Goal: Task Accomplishment & Management: Complete application form

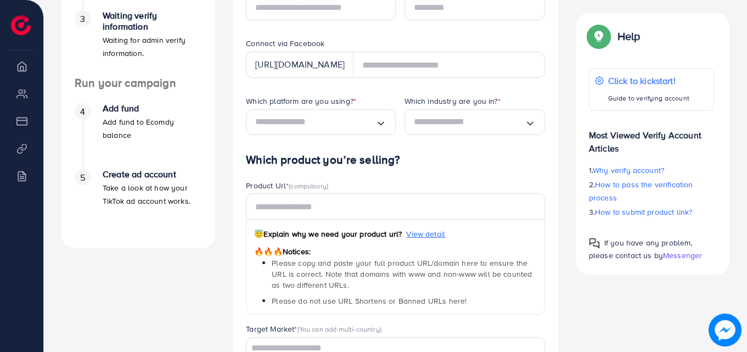
scroll to position [329, 0]
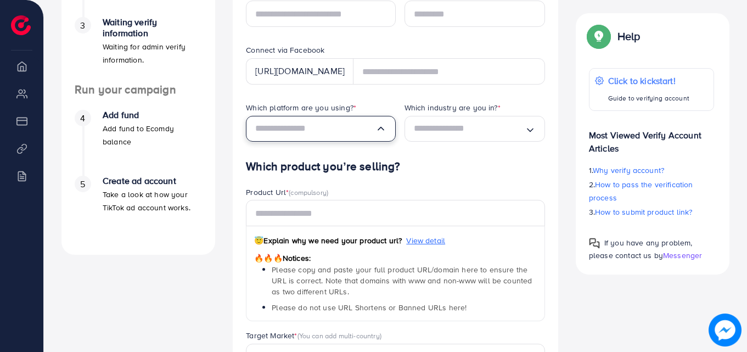
click at [333, 138] on div "Loading..." at bounding box center [320, 129] width 149 height 26
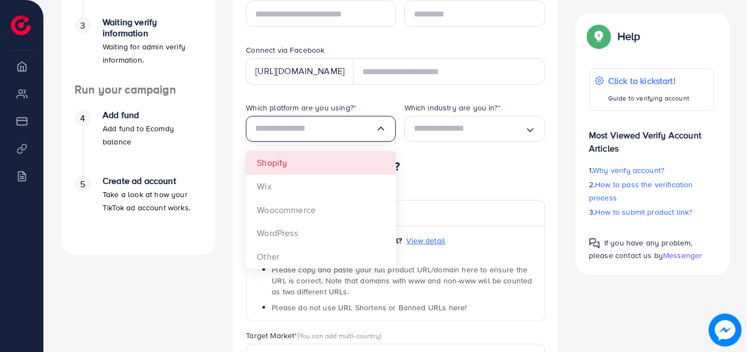
click at [315, 160] on form "*The verification process will be rejected if your personal contact is invalid …" at bounding box center [395, 166] width 299 height 579
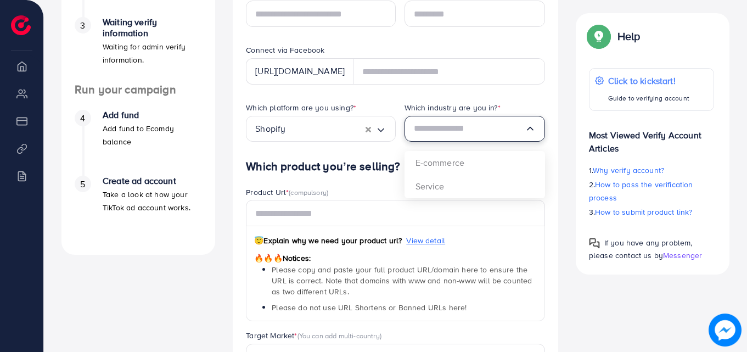
click at [428, 123] on input "Search for option" at bounding box center [469, 128] width 111 height 17
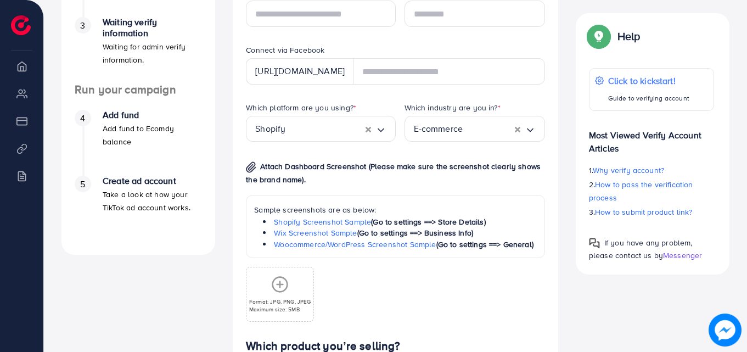
click at [422, 161] on div "Which platform are you using? * Shopify Loading... Which industry are you in? *…" at bounding box center [395, 220] width 317 height 237
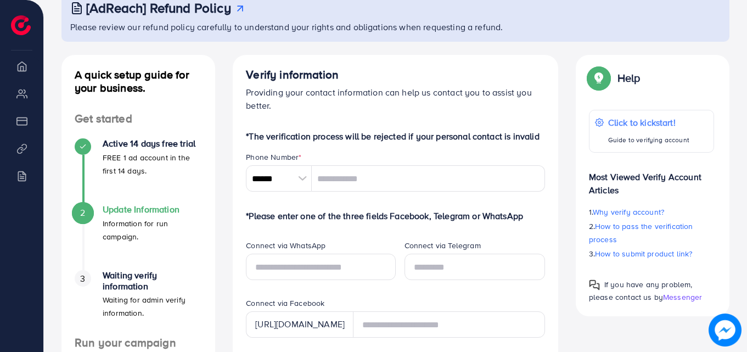
scroll to position [110, 0]
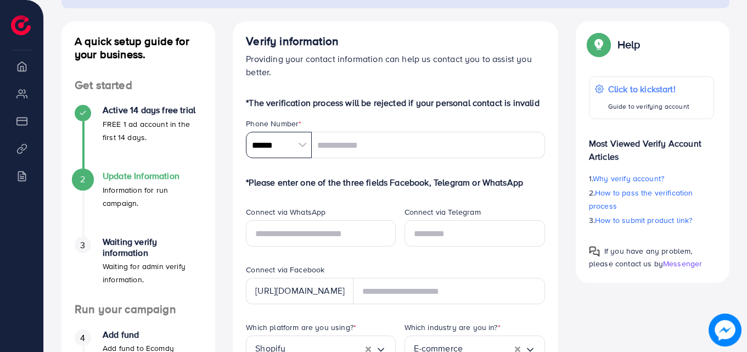
click at [300, 143] on input "******" at bounding box center [279, 145] width 66 height 26
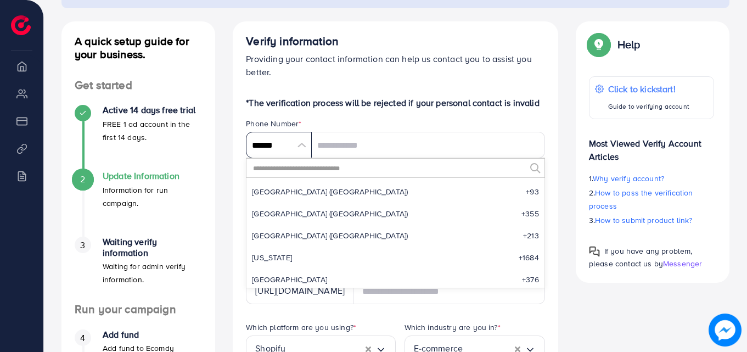
scroll to position [5093, 0]
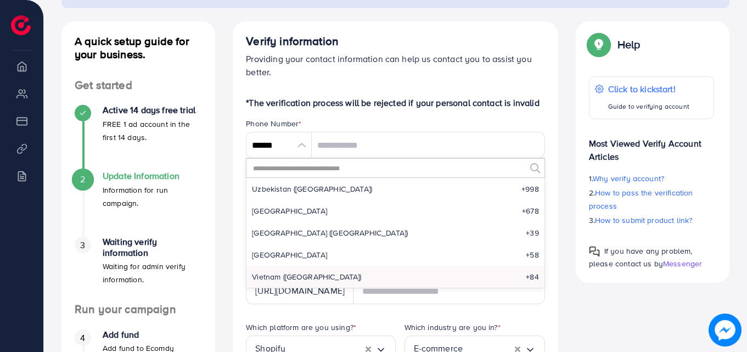
click at [298, 169] on input "text" at bounding box center [388, 168] width 273 height 19
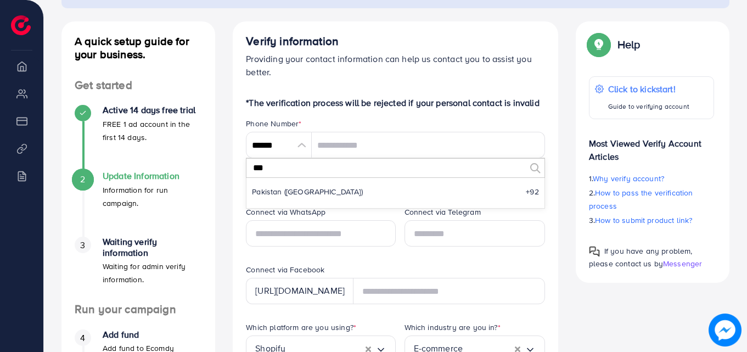
scroll to position [0, 0]
type input "***"
click at [291, 196] on span "Pakistan (‫[GEOGRAPHIC_DATA]‬‎)" at bounding box center [307, 191] width 111 height 11
type input "******"
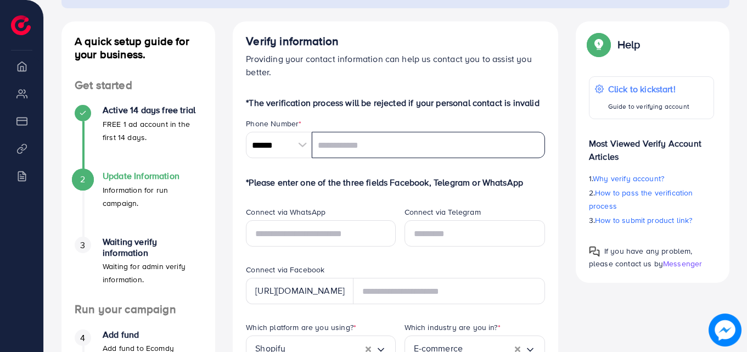
click at [343, 149] on input "tel" at bounding box center [428, 145] width 233 height 26
type input "**********"
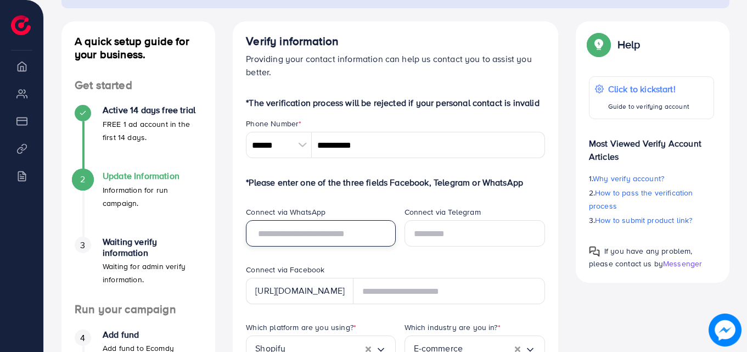
click at [287, 236] on input "text" at bounding box center [320, 233] width 149 height 26
type input "**********"
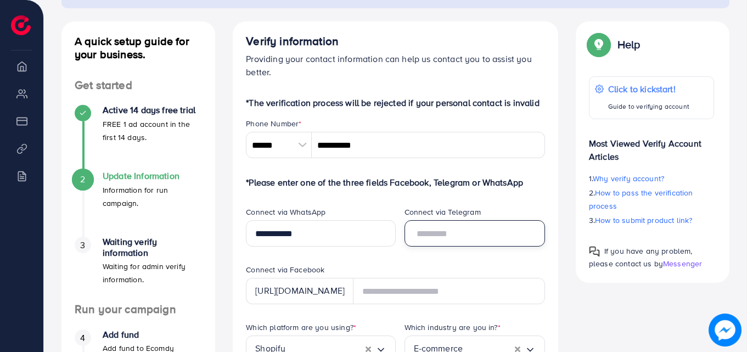
click at [440, 236] on input "text" at bounding box center [474, 233] width 140 height 26
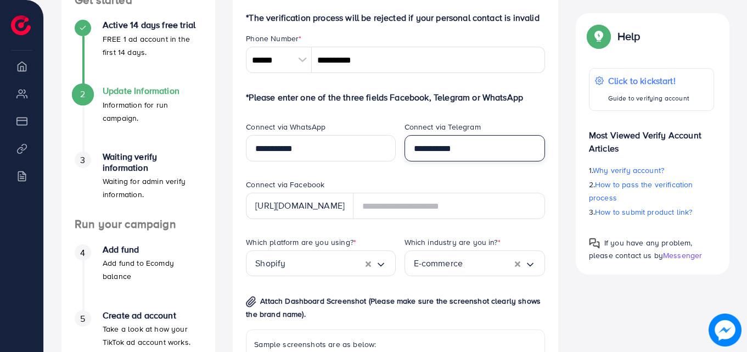
scroll to position [274, 0]
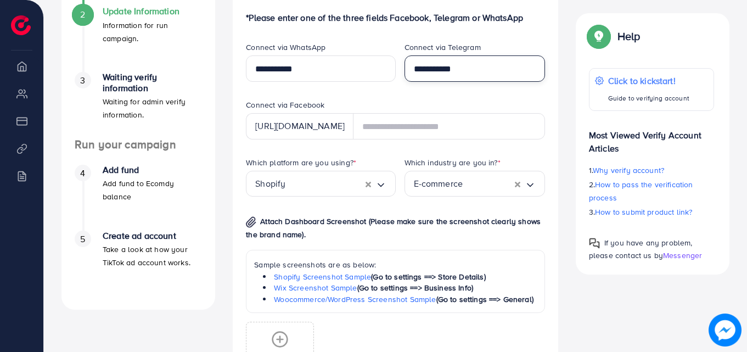
type input "**********"
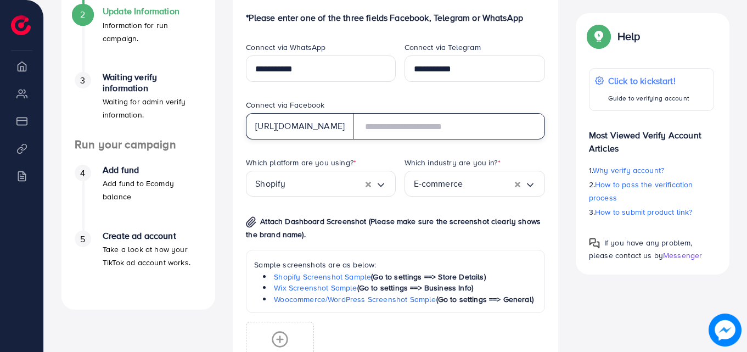
click at [430, 129] on input "text" at bounding box center [449, 126] width 192 height 26
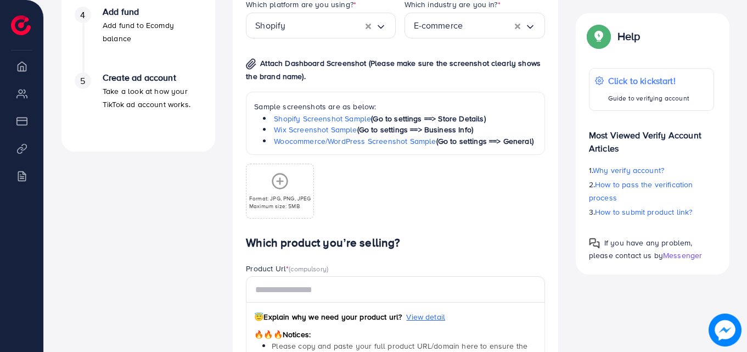
scroll to position [439, 0]
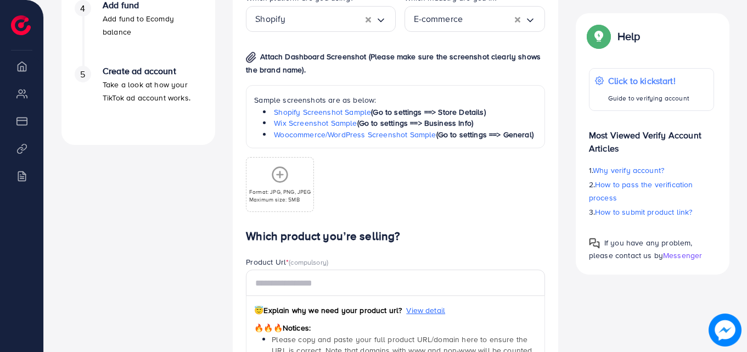
type input "**********"
click at [285, 174] on icon at bounding box center [280, 175] width 18 height 18
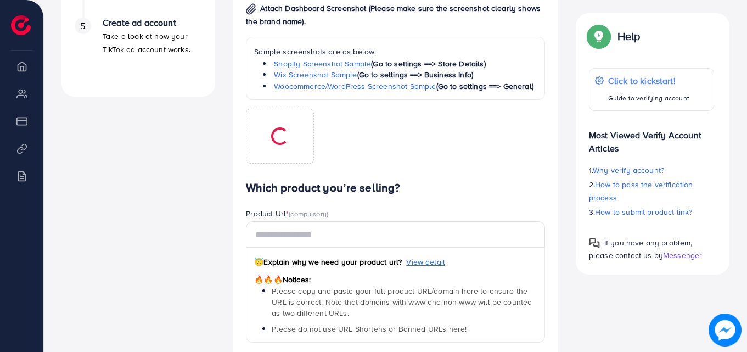
scroll to position [494, 0]
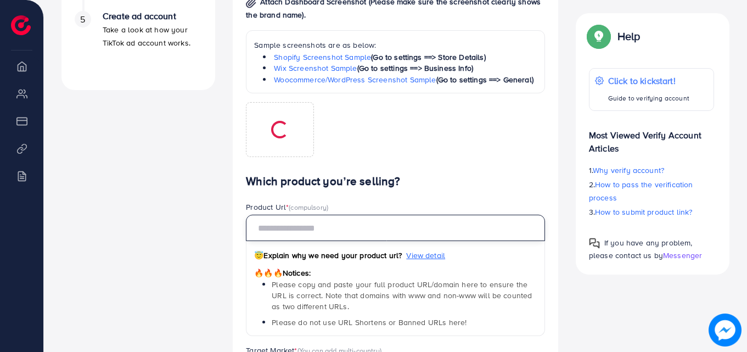
click at [290, 226] on input "text" at bounding box center [395, 227] width 299 height 26
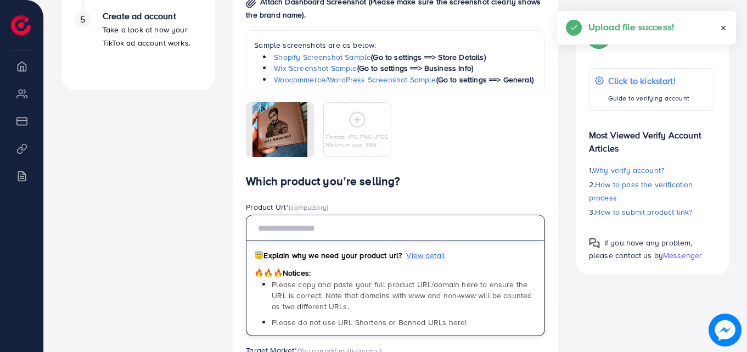
paste input "**********"
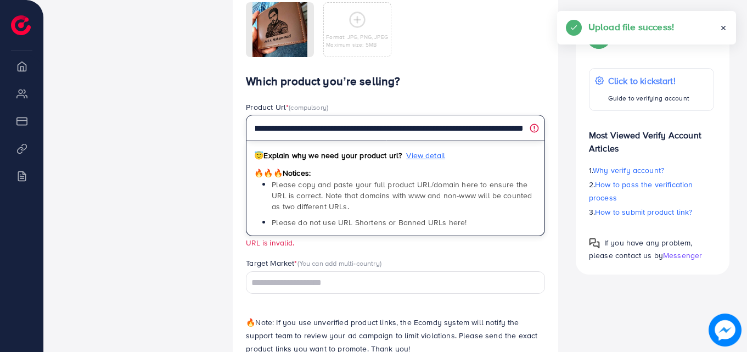
scroll to position [656, 0]
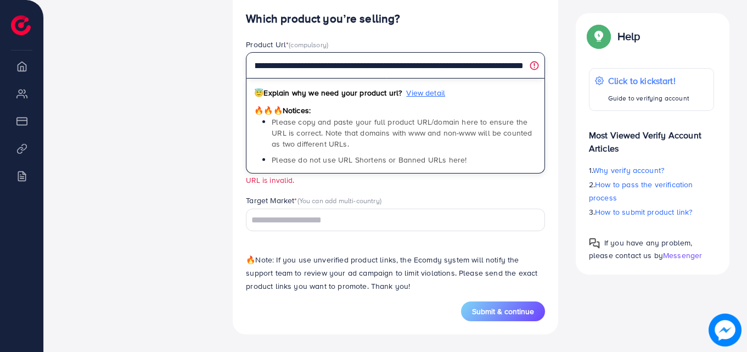
type input "**********"
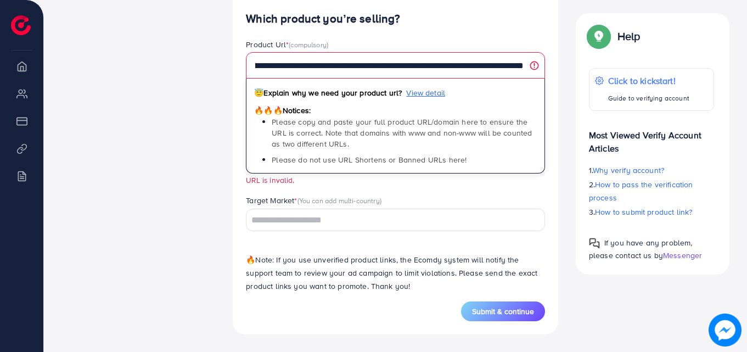
click at [342, 219] on input "Search for option" at bounding box center [388, 220] width 283 height 17
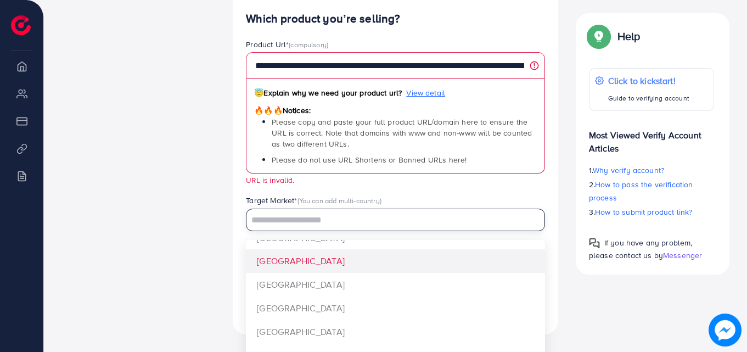
scroll to position [1042, 0]
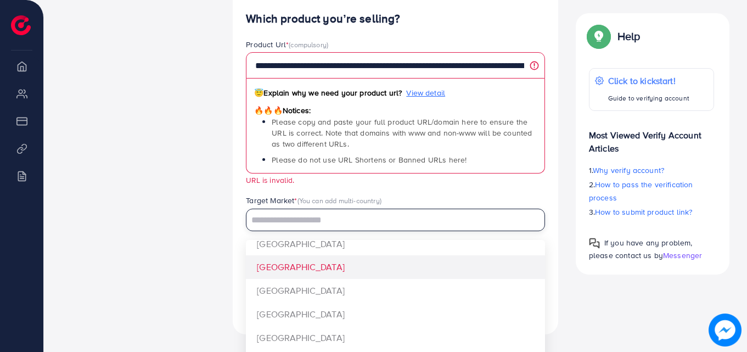
click at [301, 272] on div "**********" at bounding box center [395, 157] width 299 height 290
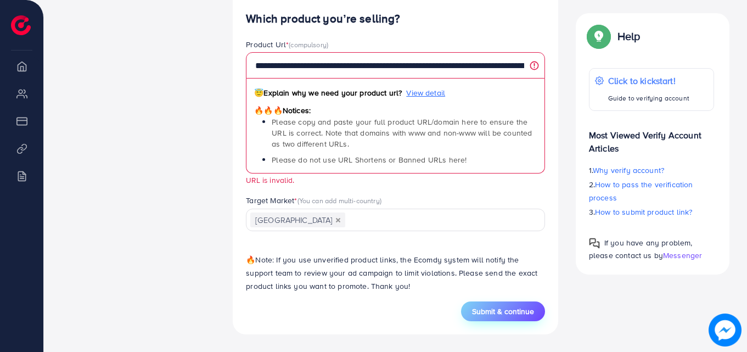
click at [491, 307] on span "Submit & continue" at bounding box center [503, 311] width 62 height 11
click at [511, 314] on span "Submit & continue" at bounding box center [503, 311] width 62 height 11
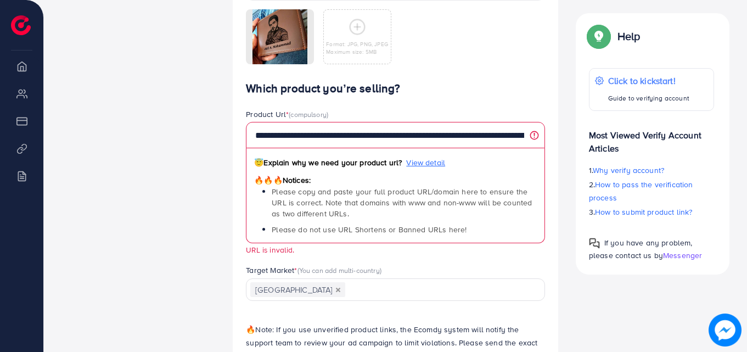
scroll to position [656, 0]
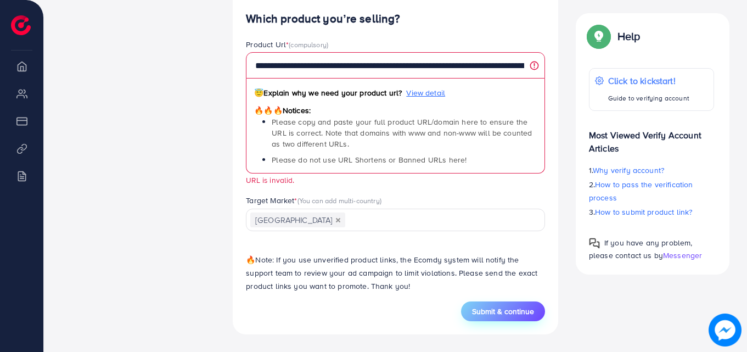
click at [494, 315] on span "Submit & continue" at bounding box center [503, 311] width 62 height 11
click at [519, 311] on span "Submit & continue" at bounding box center [503, 311] width 62 height 11
click at [519, 312] on span "Submit & continue" at bounding box center [503, 311] width 62 height 11
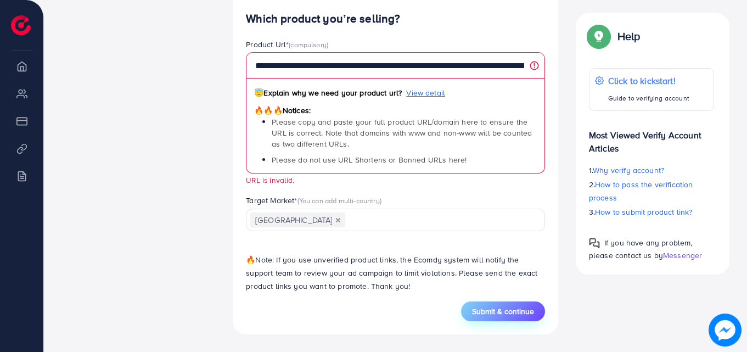
click at [519, 312] on span "Submit & continue" at bounding box center [503, 311] width 62 height 11
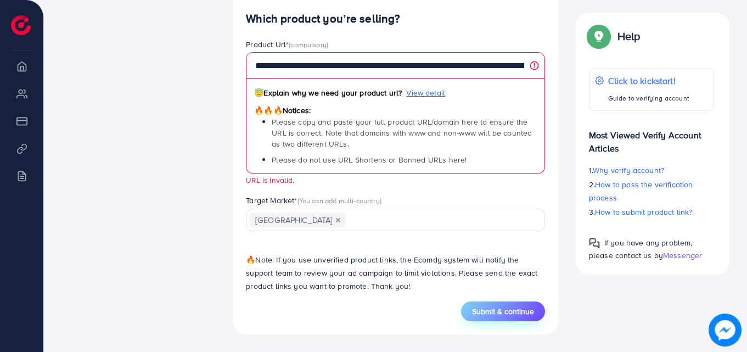
click at [517, 304] on button "Submit & continue" at bounding box center [503, 311] width 84 height 20
click at [517, 305] on button "Submit & continue" at bounding box center [503, 311] width 84 height 20
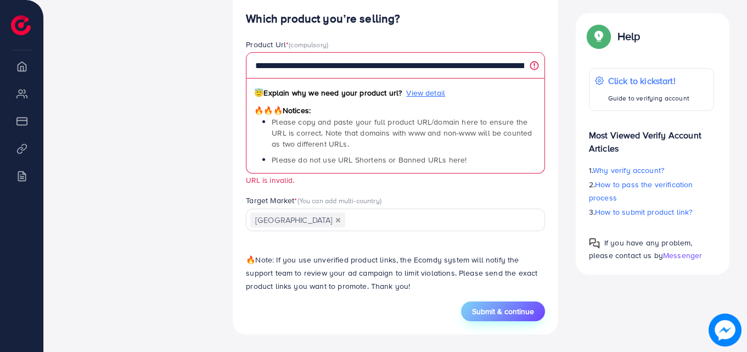
click at [503, 317] on span "Submit & continue" at bounding box center [503, 311] width 62 height 11
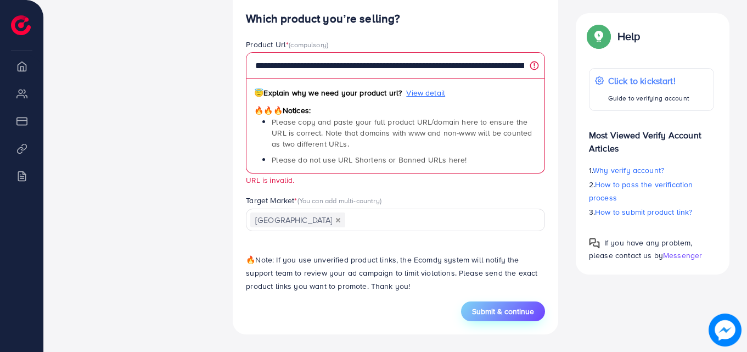
click at [503, 317] on span "Submit & continue" at bounding box center [503, 311] width 62 height 11
drag, startPoint x: 503, startPoint y: 317, endPoint x: 508, endPoint y: 304, distance: 13.3
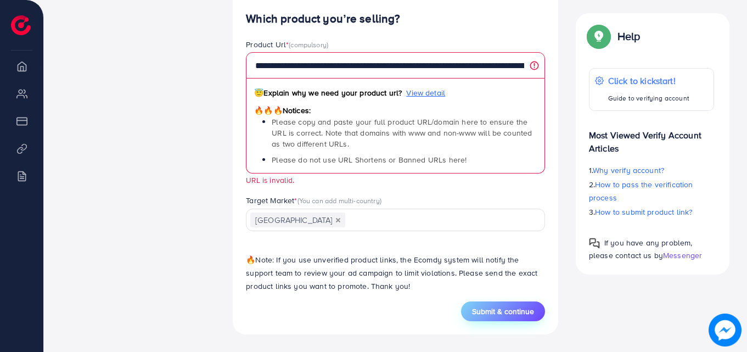
click at [503, 315] on span "Submit & continue" at bounding box center [503, 311] width 62 height 11
click at [332, 305] on div "Submit & continue" at bounding box center [395, 311] width 299 height 20
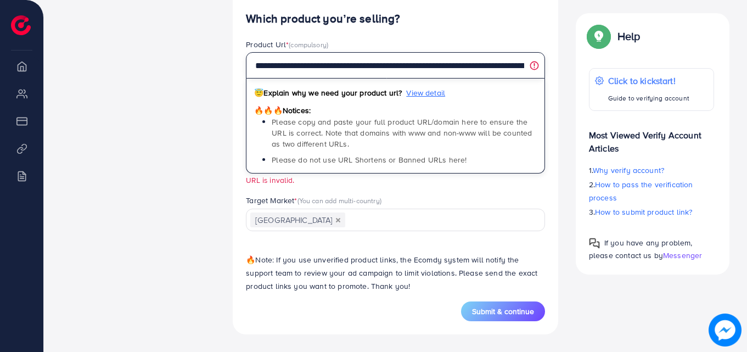
click at [495, 65] on input "**********" at bounding box center [395, 65] width 299 height 26
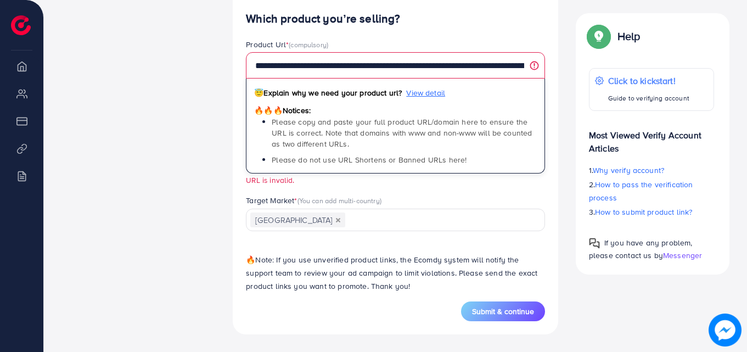
click at [551, 212] on div "Target Market * (You can add multi-country) Saudi Arabia Loading..." at bounding box center [395, 213] width 317 height 36
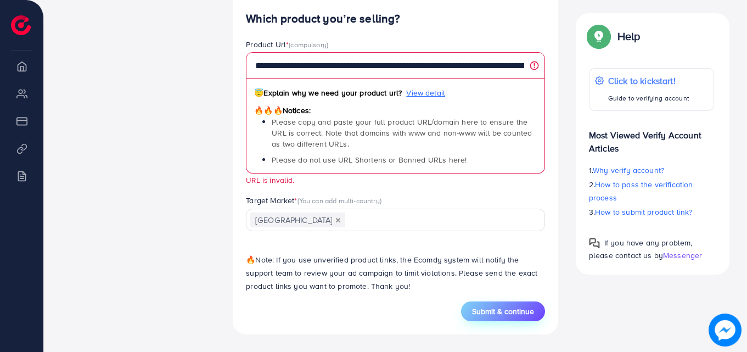
click at [517, 304] on button "Submit & continue" at bounding box center [503, 311] width 84 height 20
click at [518, 304] on button "Submit & continue" at bounding box center [503, 311] width 84 height 20
click at [518, 302] on button "Submit & continue" at bounding box center [503, 311] width 84 height 20
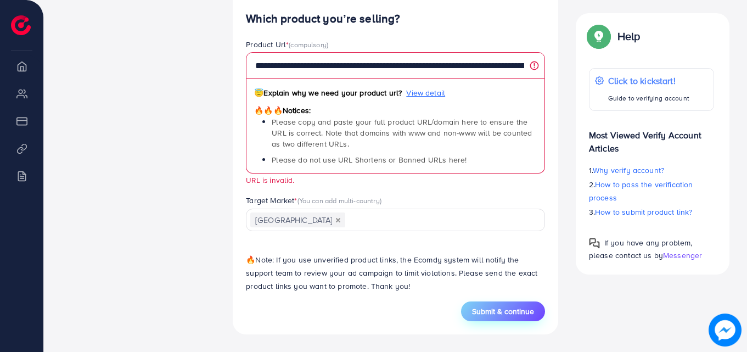
click at [518, 302] on button "Submit & continue" at bounding box center [503, 311] width 84 height 20
click at [518, 303] on button "Submit & continue" at bounding box center [503, 311] width 84 height 20
click at [518, 309] on span "Submit & continue" at bounding box center [503, 311] width 62 height 11
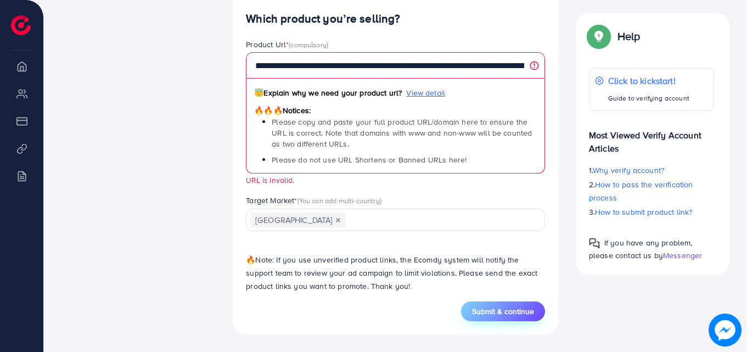
click at [518, 309] on span "Submit & continue" at bounding box center [503, 311] width 62 height 11
click at [518, 308] on span "Submit & continue" at bounding box center [503, 311] width 62 height 11
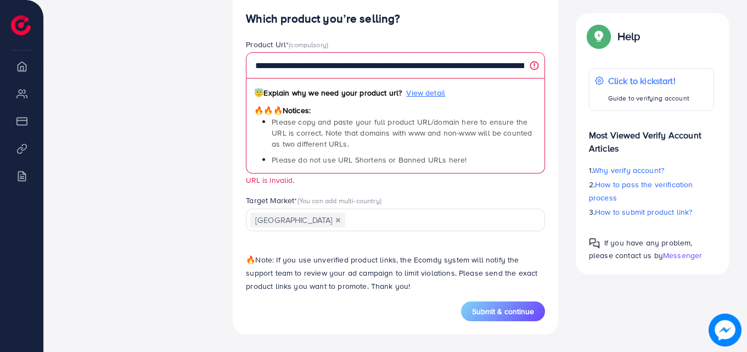
click at [692, 30] on div "Help" at bounding box center [651, 40] width 125 height 29
click at [507, 312] on span "Submit & continue" at bounding box center [503, 311] width 62 height 11
click at [508, 313] on span "Submit & continue" at bounding box center [503, 311] width 62 height 11
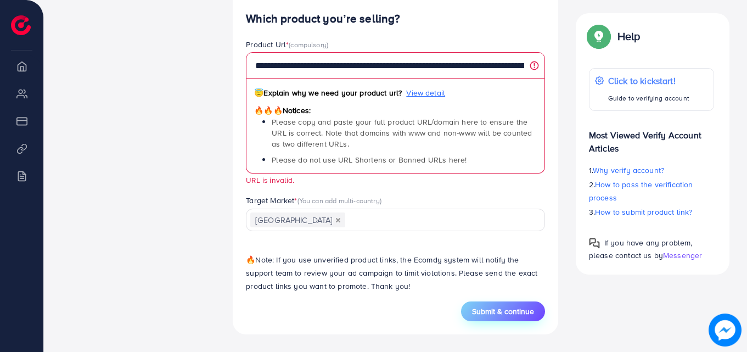
click at [509, 313] on span "Submit & continue" at bounding box center [503, 311] width 62 height 11
click at [510, 314] on span "Submit & continue" at bounding box center [503, 311] width 62 height 11
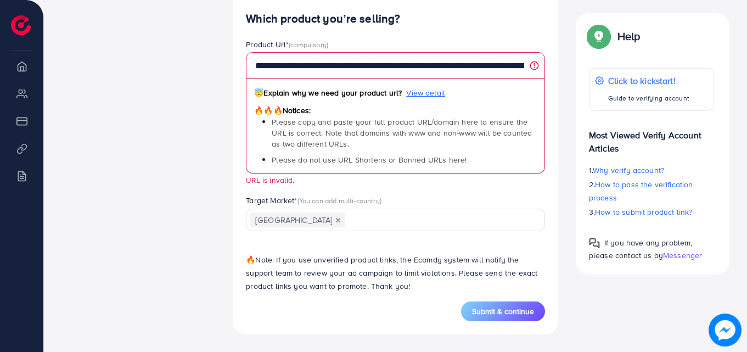
click at [499, 312] on span "Submit & continue" at bounding box center [503, 311] width 62 height 11
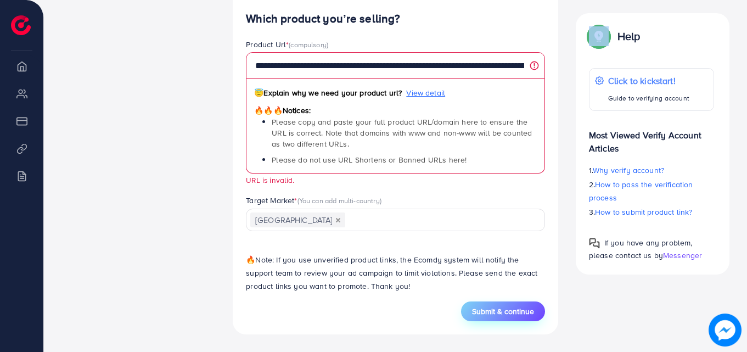
click at [512, 310] on span "Submit & continue" at bounding box center [503, 311] width 62 height 11
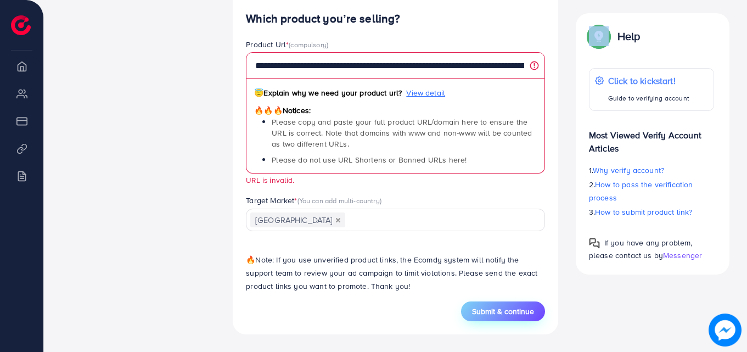
click at [512, 310] on span "Submit & continue" at bounding box center [503, 311] width 62 height 11
click at [511, 314] on span "Submit & continue" at bounding box center [503, 311] width 62 height 11
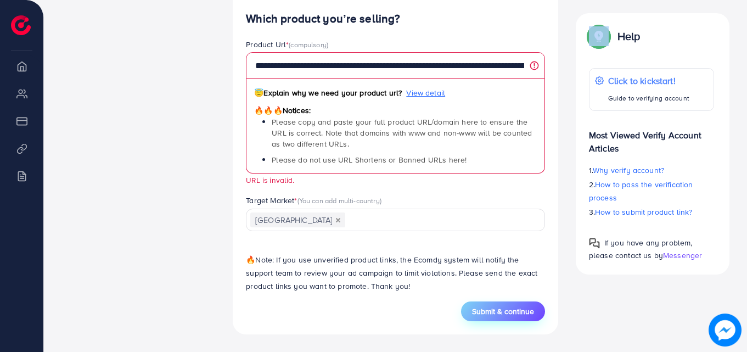
click at [511, 314] on span "Submit & continue" at bounding box center [503, 311] width 62 height 11
click at [510, 314] on span "Submit & continue" at bounding box center [503, 311] width 62 height 11
drag, startPoint x: 508, startPoint y: 314, endPoint x: 508, endPoint y: 319, distance: 5.5
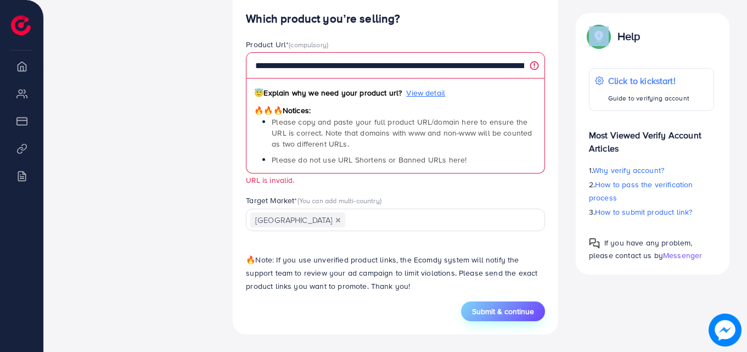
click at [508, 314] on span "Submit & continue" at bounding box center [503, 311] width 62 height 11
click at [507, 319] on button "Submit & continue" at bounding box center [503, 311] width 84 height 20
click at [506, 318] on button "Submit & continue" at bounding box center [503, 311] width 84 height 20
click at [505, 317] on span "Submit & continue" at bounding box center [503, 311] width 62 height 11
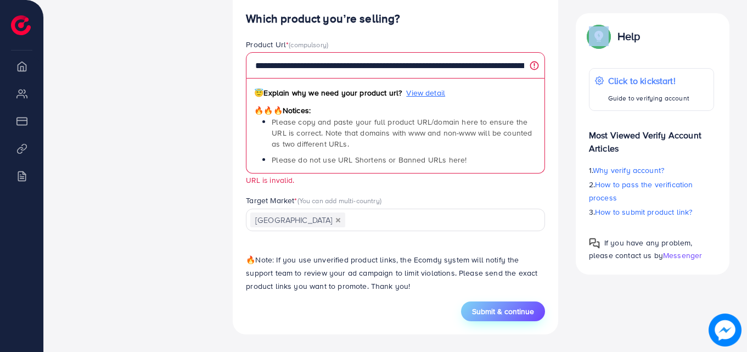
click at [505, 316] on span "Submit & continue" at bounding box center [503, 311] width 62 height 11
click at [504, 315] on span "Submit & continue" at bounding box center [503, 311] width 62 height 11
click at [502, 313] on span "Submit & continue" at bounding box center [503, 311] width 62 height 11
drag, startPoint x: 502, startPoint y: 313, endPoint x: 499, endPoint y: 304, distance: 10.1
click at [502, 313] on span "Submit & continue" at bounding box center [503, 311] width 62 height 11
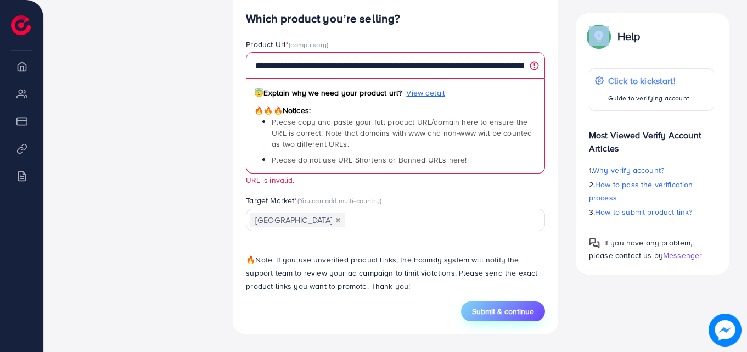
click at [499, 304] on button "Submit & continue" at bounding box center [503, 311] width 84 height 20
drag, startPoint x: 498, startPoint y: 305, endPoint x: 379, endPoint y: 218, distance: 147.1
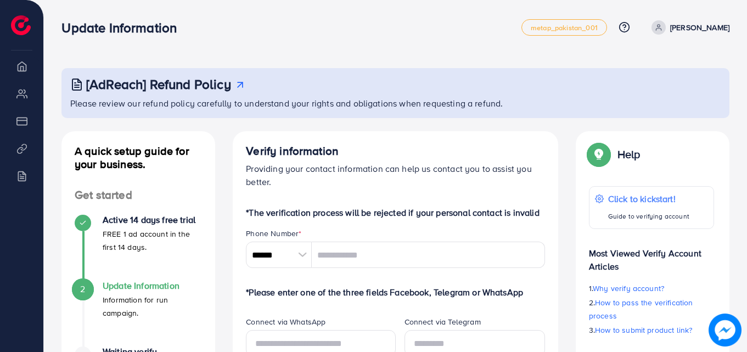
click at [253, 28] on div "Update Information" at bounding box center [291, 28] width 460 height 16
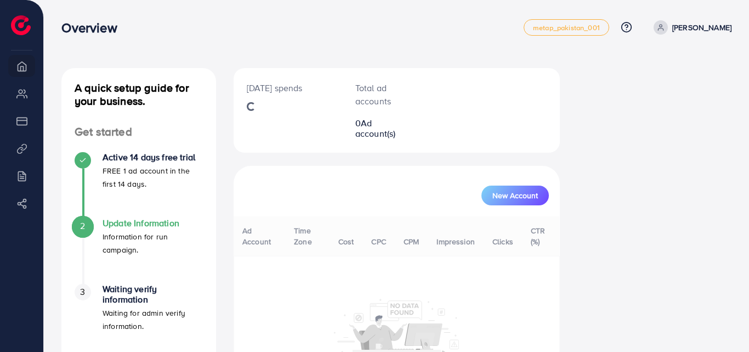
click at [722, 33] on p "[PERSON_NAME]" at bounding box center [702, 27] width 59 height 13
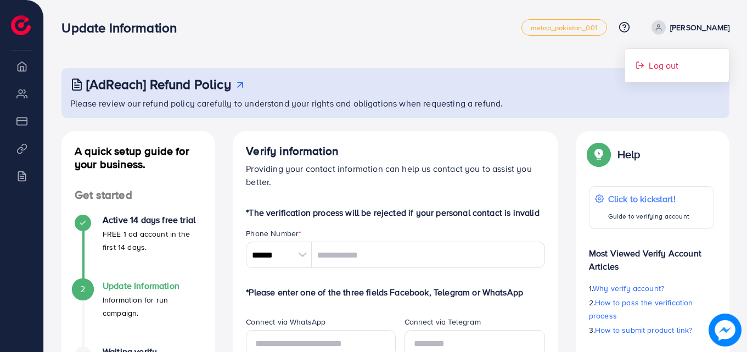
click at [693, 63] on link "Log out" at bounding box center [676, 65] width 104 height 25
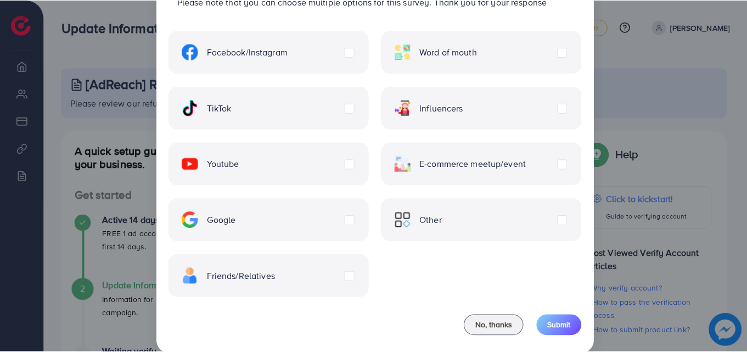
scroll to position [89, 0]
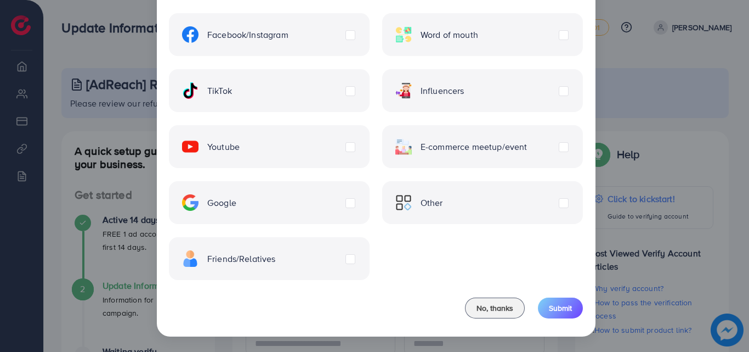
click at [427, 201] on span "Other" at bounding box center [432, 202] width 22 height 13
click at [543, 308] on button "Submit" at bounding box center [560, 307] width 45 height 21
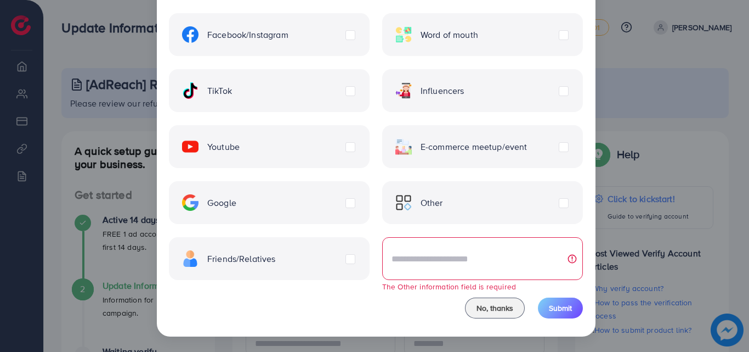
click at [277, 258] on div "Friends/Relatives" at bounding box center [269, 258] width 201 height 43
click at [558, 307] on span "Submit" at bounding box center [560, 307] width 23 height 11
click at [244, 263] on span "Friends/Relatives" at bounding box center [241, 258] width 69 height 13
click at [546, 306] on button "Submit" at bounding box center [560, 307] width 45 height 21
click at [456, 269] on input "text" at bounding box center [482, 258] width 201 height 43
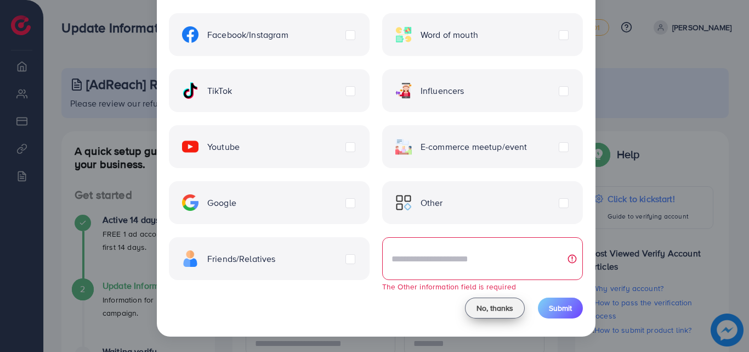
click at [485, 310] on span "No, thanks" at bounding box center [495, 307] width 37 height 11
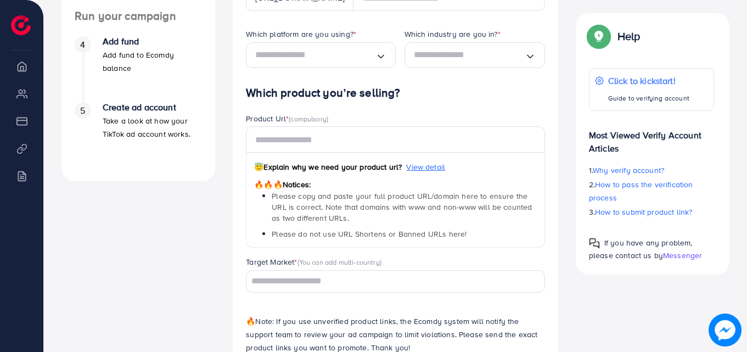
scroll to position [464, 0]
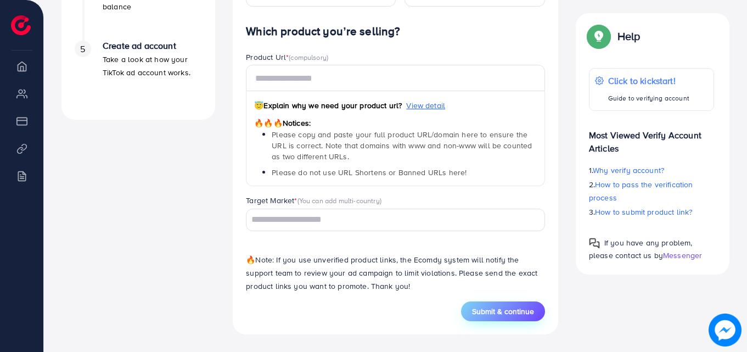
click at [487, 312] on span "Submit & continue" at bounding box center [503, 311] width 62 height 11
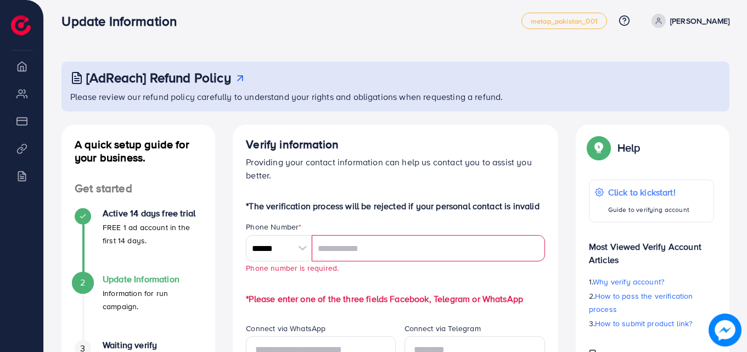
scroll to position [0, 0]
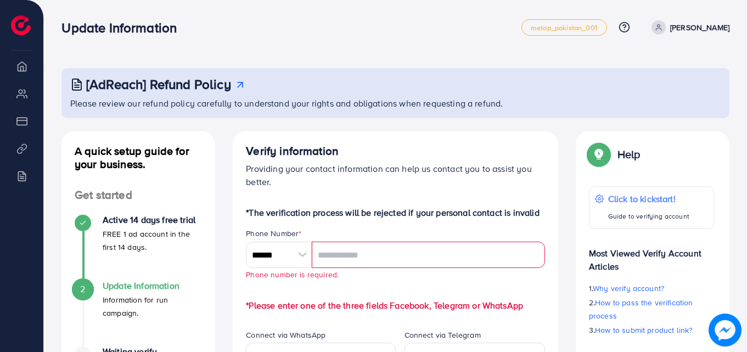
click at [707, 27] on p "[PERSON_NAME]" at bounding box center [699, 27] width 59 height 13
click at [357, 38] on div "Update Information metap_pakistan_001 Help Center Contact Support Plans and Pri…" at bounding box center [395, 27] width 668 height 31
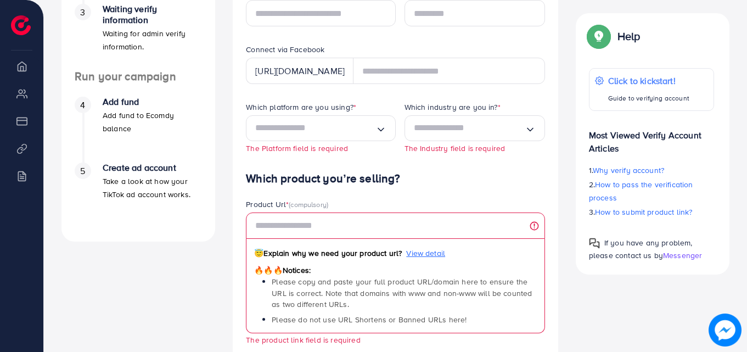
scroll to position [494, 0]
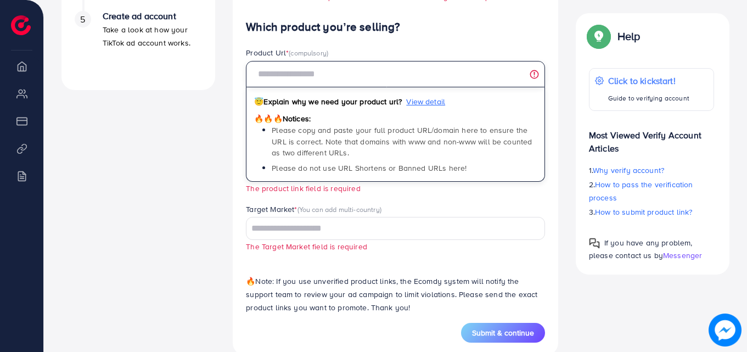
paste input "**********"
type input "**********"
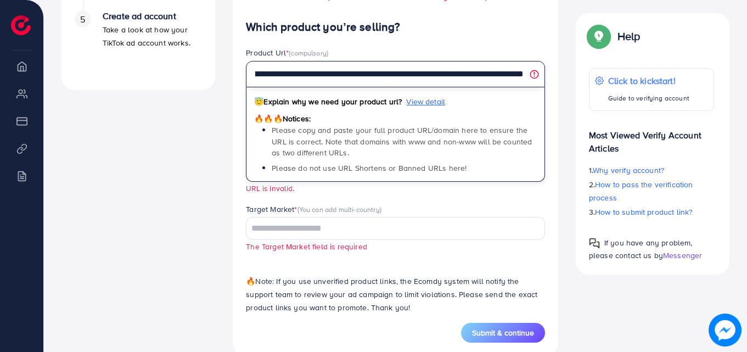
scroll to position [0, 0]
drag, startPoint x: 522, startPoint y: 77, endPoint x: 194, endPoint y: 68, distance: 328.1
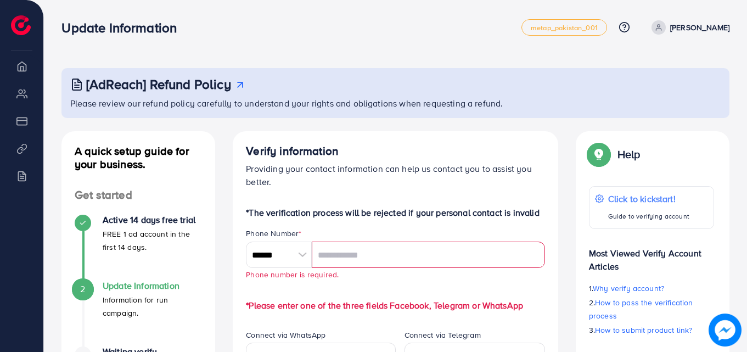
click at [695, 30] on p "[PERSON_NAME]" at bounding box center [699, 27] width 59 height 13
click at [680, 70] on link "Log out" at bounding box center [676, 65] width 104 height 25
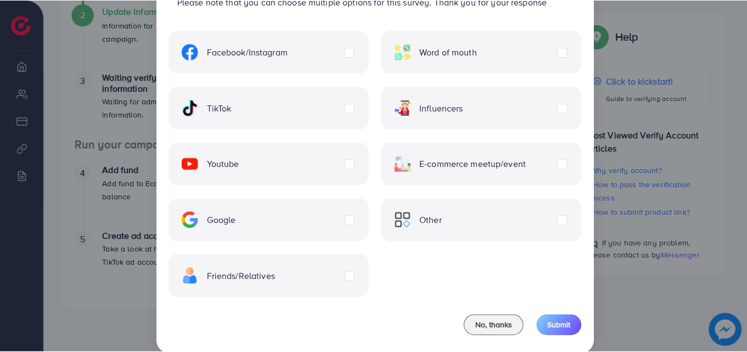
scroll to position [89, 0]
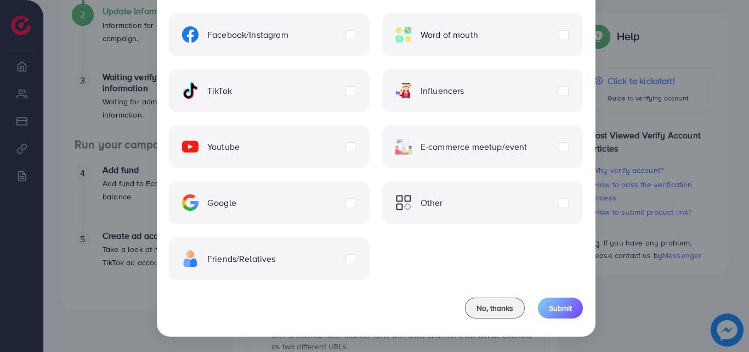
click at [290, 259] on div "Friends/Relatives" at bounding box center [269, 258] width 201 height 43
click at [276, 255] on label "Friends/Relatives" at bounding box center [229, 258] width 94 height 16
click at [569, 202] on div "Other" at bounding box center [482, 202] width 201 height 43
click at [443, 207] on label "Other" at bounding box center [419, 202] width 48 height 16
click at [545, 303] on button "Submit" at bounding box center [560, 307] width 45 height 21
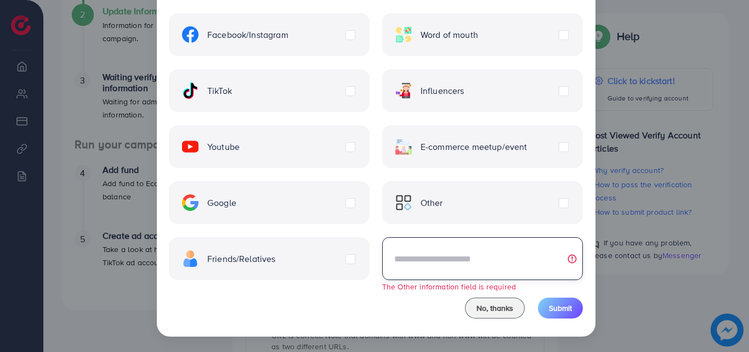
click at [438, 255] on input "text" at bounding box center [482, 258] width 201 height 43
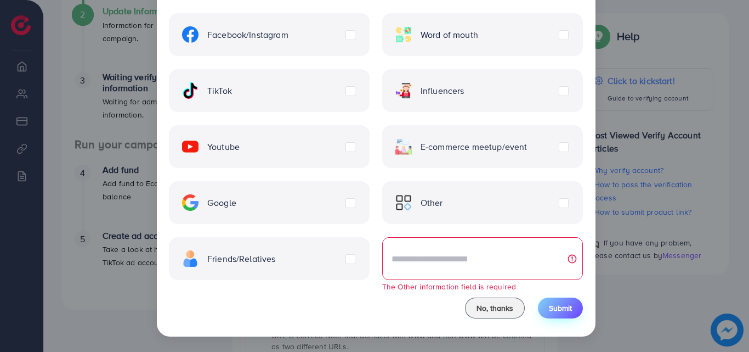
click at [549, 313] on span "Submit" at bounding box center [560, 307] width 23 height 11
click at [453, 308] on div "No, thanks Submit" at bounding box center [376, 309] width 414 height 41
click at [481, 314] on button "No, thanks" at bounding box center [495, 307] width 60 height 21
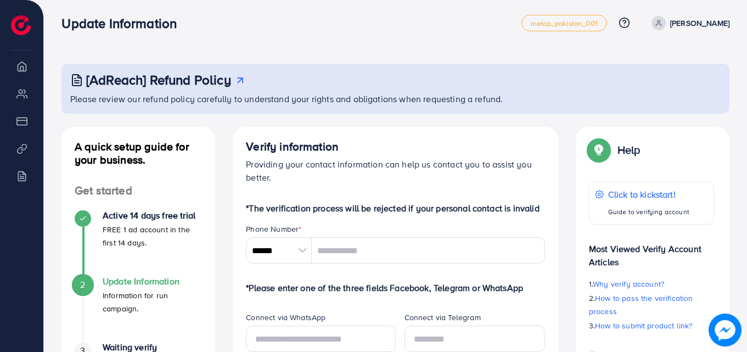
scroll to position [0, 0]
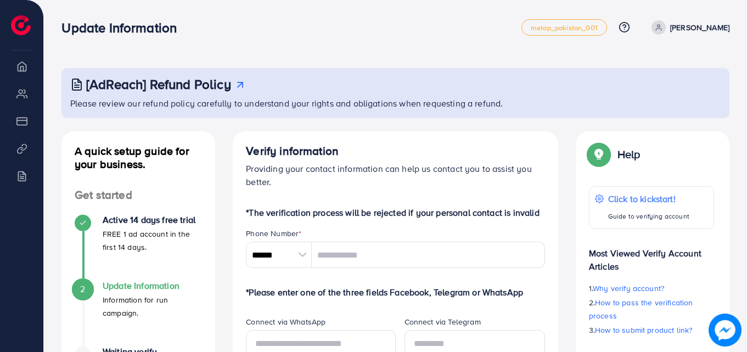
click at [685, 28] on link "Junaid Khan" at bounding box center [688, 27] width 82 height 14
click at [657, 67] on span "Log out" at bounding box center [663, 65] width 30 height 13
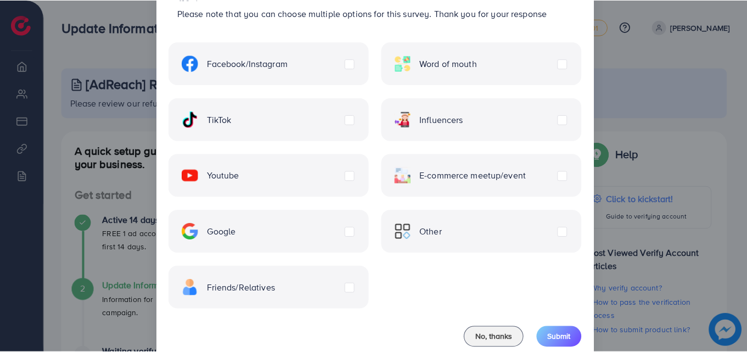
scroll to position [89, 0]
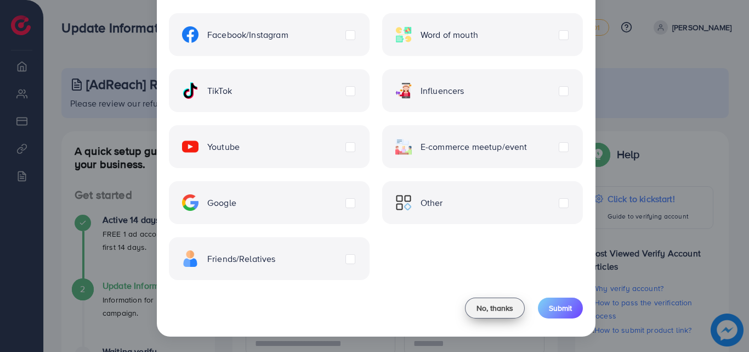
click at [507, 307] on span "No, thanks" at bounding box center [495, 307] width 37 height 11
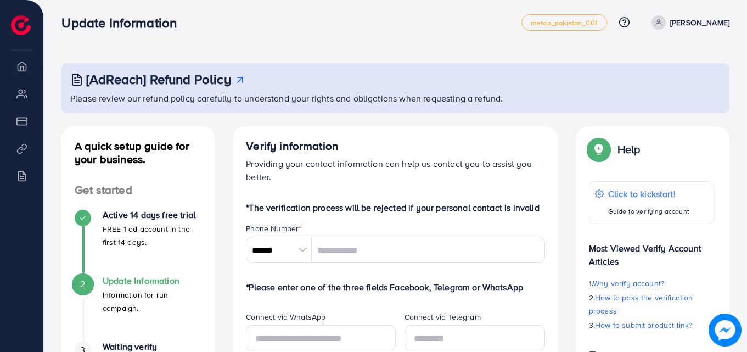
scroll to position [0, 0]
